Goal: Check status

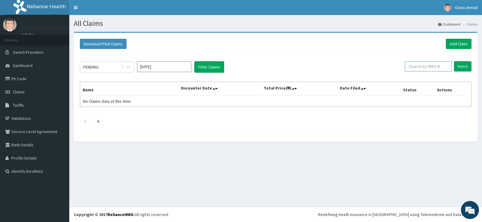
click at [426, 67] on input "text" at bounding box center [428, 66] width 47 height 10
type input "cps/10363/a"
click at [464, 65] on input "Search" at bounding box center [462, 66] width 17 height 10
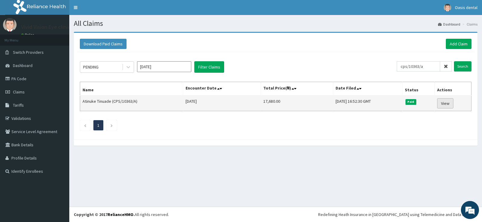
click at [444, 103] on link "View" at bounding box center [445, 103] width 16 height 10
